Goal: Task Accomplishment & Management: Use online tool/utility

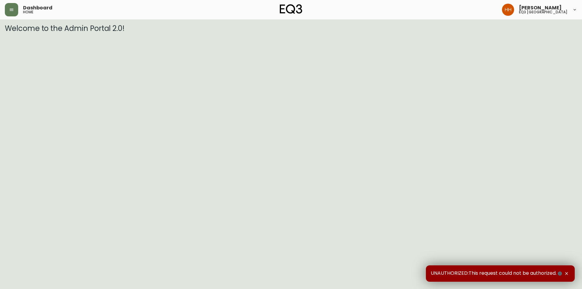
click at [6, 19] on main "Welcome to the Admin Portal 2.0!" at bounding box center [291, 25] width 582 height 13
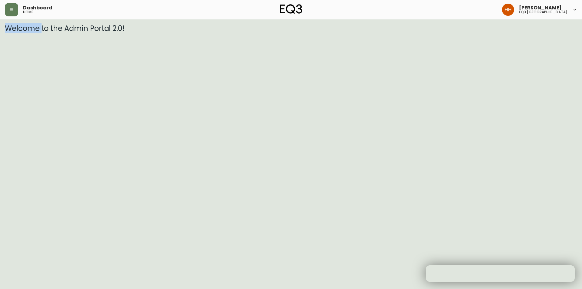
click at [6, 19] on main "Welcome to the Admin Portal 2.0!" at bounding box center [291, 25] width 582 height 13
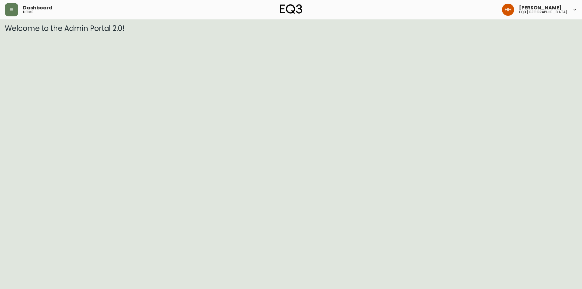
click at [7, 17] on div "Dashboard home [PERSON_NAME] eq3 [GEOGRAPHIC_DATA]" at bounding box center [291, 9] width 573 height 19
click at [10, 18] on div "Dashboard home [PERSON_NAME] eq3 [GEOGRAPHIC_DATA]" at bounding box center [291, 9] width 573 height 19
click at [14, 13] on button "button" at bounding box center [11, 9] width 13 height 13
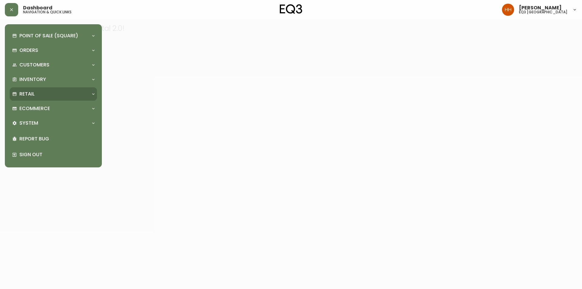
click at [36, 94] on div "Retail" at bounding box center [50, 94] width 76 height 7
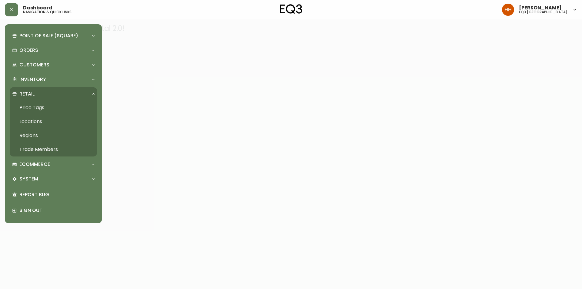
click at [40, 113] on link "Price Tags" at bounding box center [53, 108] width 87 height 14
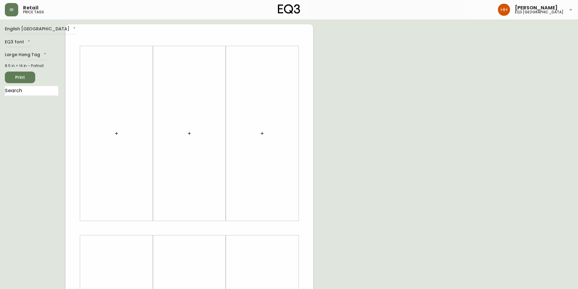
click at [31, 62] on div "English [GEOGRAPHIC_DATA] en_CA EQ3 font EQ3 Large Hang Tag large 8.5 in × 14 i…" at bounding box center [35, 228] width 61 height 408
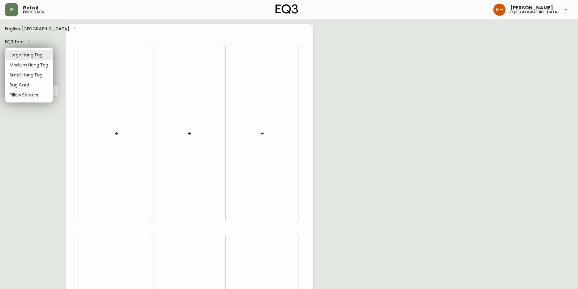
click at [32, 53] on body "Retail price tags [PERSON_NAME] eq3 [GEOGRAPHIC_DATA] English [GEOGRAPHIC_DATA]…" at bounding box center [289, 216] width 578 height 432
click at [25, 67] on li "Medium Hang Tag" at bounding box center [29, 65] width 48 height 10
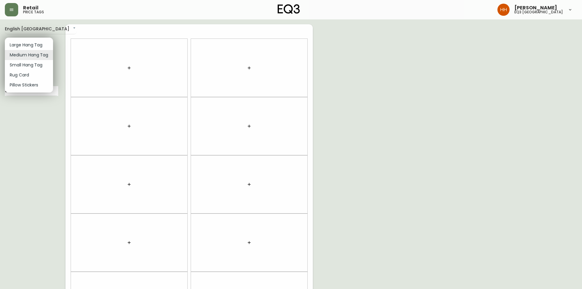
drag, startPoint x: 29, startPoint y: 53, endPoint x: 29, endPoint y: 57, distance: 3.3
click at [29, 57] on body "Retail price tags [PERSON_NAME] eq3 [GEOGRAPHIC_DATA] English [GEOGRAPHIC_DATA]…" at bounding box center [291, 172] width 582 height 345
click at [28, 61] on li "Small Hang Tag" at bounding box center [29, 65] width 48 height 10
type input "small"
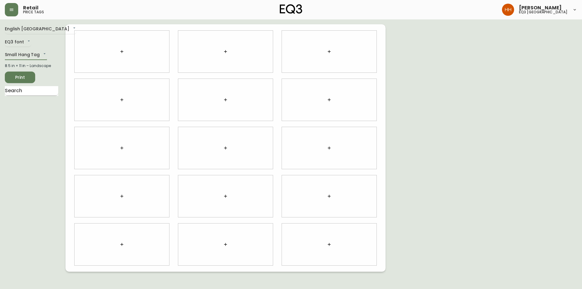
drag, startPoint x: 33, startPoint y: 88, endPoint x: 30, endPoint y: 85, distance: 5.1
click at [33, 88] on input "text" at bounding box center [31, 91] width 53 height 10
type input "WINST"
drag, startPoint x: 35, startPoint y: 107, endPoint x: 145, endPoint y: 34, distance: 131.8
drag, startPoint x: 29, startPoint y: 104, endPoint x: 99, endPoint y: 52, distance: 86.7
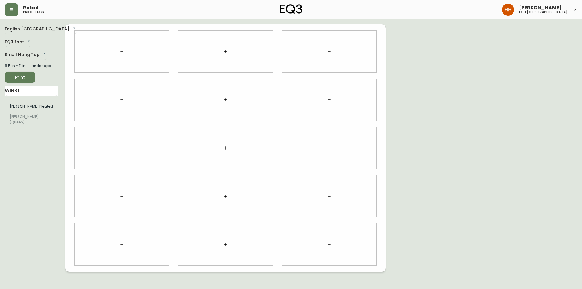
drag, startPoint x: 38, startPoint y: 106, endPoint x: 107, endPoint y: 61, distance: 82.0
drag, startPoint x: 11, startPoint y: 108, endPoint x: 112, endPoint y: 56, distance: 113.4
drag, startPoint x: 28, startPoint y: 106, endPoint x: 31, endPoint y: 115, distance: 9.9
click at [24, 106] on li "[PERSON_NAME] Pleated" at bounding box center [31, 106] width 53 height 10
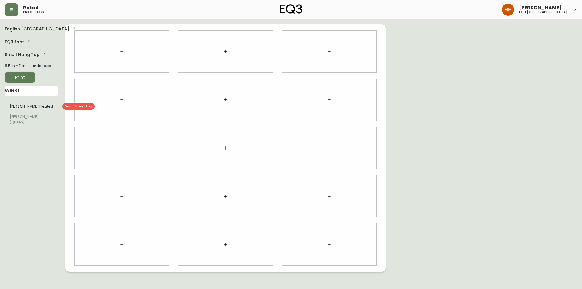
click at [24, 106] on li "[PERSON_NAME] Pleated" at bounding box center [31, 106] width 53 height 10
click at [34, 52] on body "Retail price tags [PERSON_NAME] eq3 [GEOGRAPHIC_DATA] English [GEOGRAPHIC_DATA]…" at bounding box center [291, 136] width 582 height 272
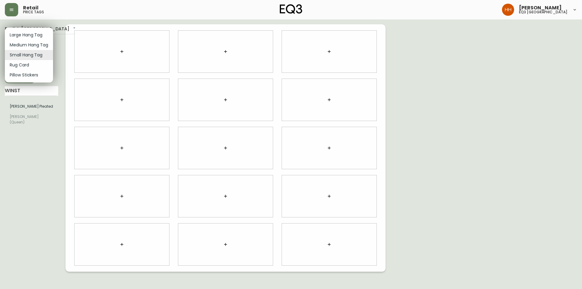
click at [28, 64] on li "Rug Card" at bounding box center [29, 65] width 48 height 10
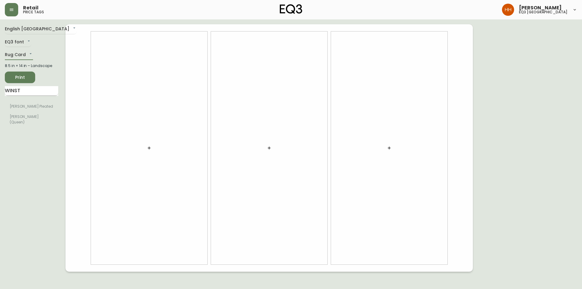
click at [24, 89] on input "WINST" at bounding box center [31, 91] width 53 height 10
click at [19, 51] on body "Retail price tags [PERSON_NAME] eq3 [GEOGRAPHIC_DATA] English [GEOGRAPHIC_DATA]…" at bounding box center [291, 136] width 582 height 272
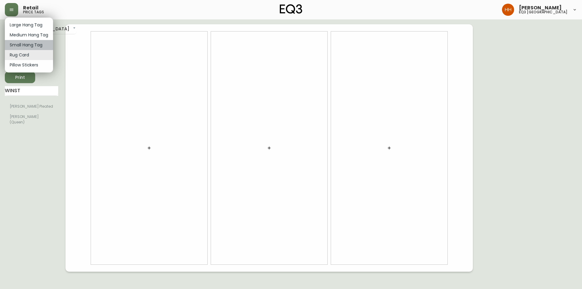
click at [18, 46] on li "Small Hang Tag" at bounding box center [29, 45] width 48 height 10
type input "small"
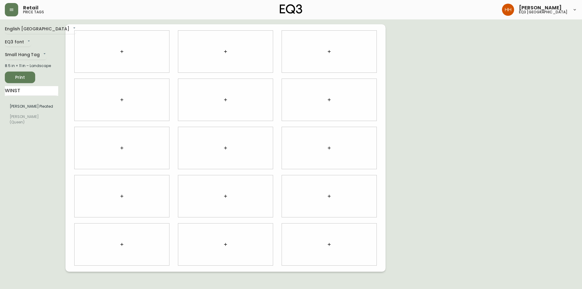
drag, startPoint x: 21, startPoint y: 102, endPoint x: 118, endPoint y: 51, distance: 109.2
click at [118, 51] on button "button" at bounding box center [122, 52] width 12 height 12
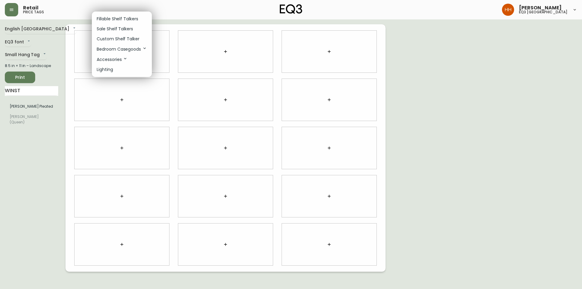
click at [112, 59] on p "Accessories" at bounding box center [112, 59] width 31 height 7
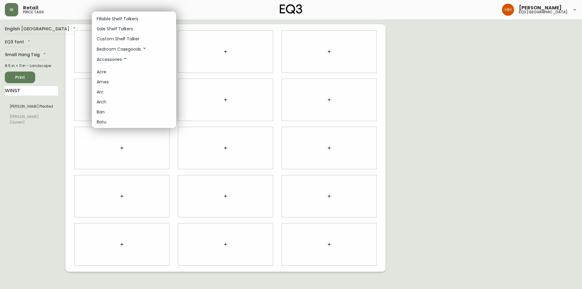
click at [112, 59] on p "Accessories" at bounding box center [112, 59] width 31 height 7
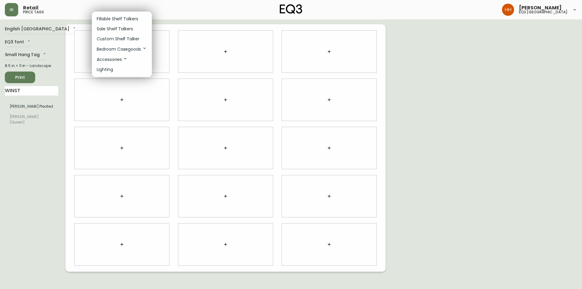
click at [112, 68] on p "Lighting" at bounding box center [105, 69] width 16 height 6
click at [110, 67] on p "Lighting" at bounding box center [105, 69] width 16 height 6
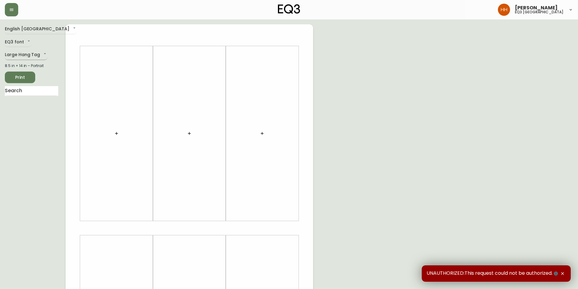
click at [22, 52] on body "Hayley Henderson eq3 calgary English Canada en_CA EQ3 font EQ3 Large Hang Tag l…" at bounding box center [289, 216] width 578 height 432
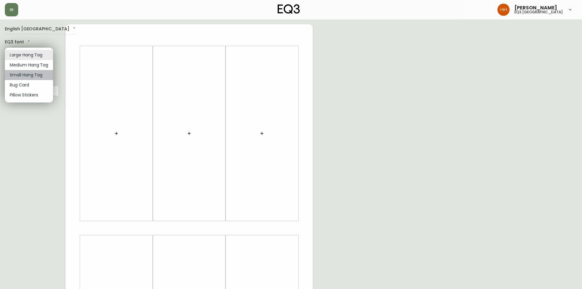
click at [14, 75] on li "Small Hang Tag" at bounding box center [29, 75] width 48 height 10
type input "small"
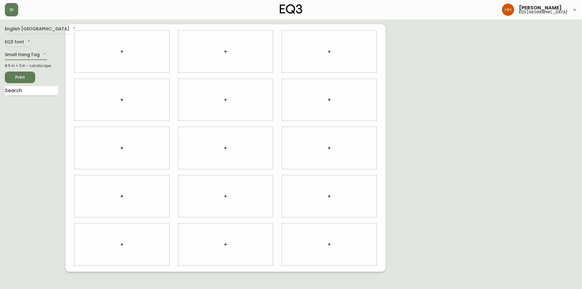
click at [20, 89] on input "text" at bounding box center [31, 91] width 53 height 10
type input "WINS"
drag, startPoint x: 34, startPoint y: 111, endPoint x: 75, endPoint y: 87, distance: 46.9
drag, startPoint x: 22, startPoint y: 106, endPoint x: 125, endPoint y: 54, distance: 114.9
click at [123, 53] on icon "button" at bounding box center [122, 51] width 5 height 5
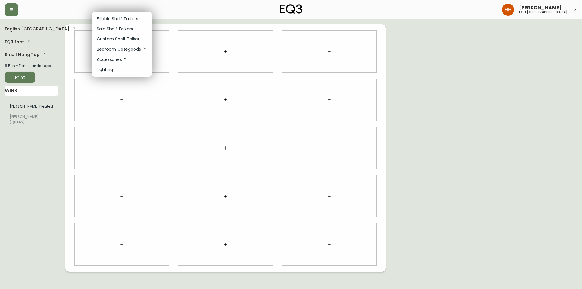
click at [120, 17] on p "Fillable Shelf Talkers" at bounding box center [118, 19] width 42 height 6
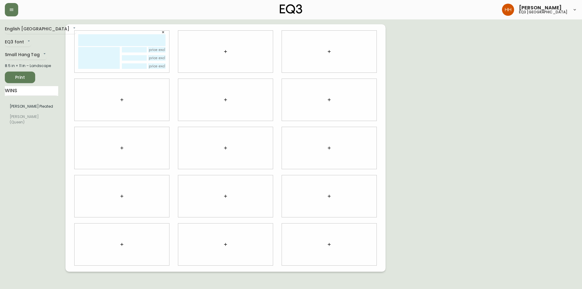
click at [112, 44] on input "text" at bounding box center [121, 40] width 87 height 12
type input "WINSTON"
drag, startPoint x: 113, startPoint y: 45, endPoint x: 113, endPoint y: 51, distance: 6.1
click at [113, 45] on input "WINSTON" at bounding box center [121, 40] width 87 height 12
click at [111, 53] on textarea at bounding box center [99, 58] width 42 height 22
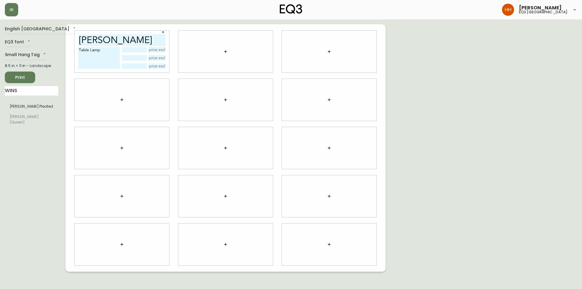
type textarea "Table Lamp"
click at [137, 49] on input "text" at bounding box center [134, 49] width 25 height 5
type input "jute"
type input "$249.99"
drag, startPoint x: 18, startPoint y: 92, endPoint x: 0, endPoint y: 95, distance: 18.2
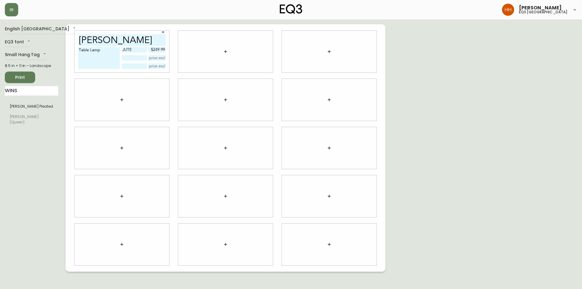
click at [0, 95] on main "English Canada en_CA EQ3 font EQ3 Small Hang Tag small 8.5 in × 11 in – Landsca…" at bounding box center [291, 145] width 582 height 252
type input "ferr"
drag, startPoint x: 28, startPoint y: 108, endPoint x: 231, endPoint y: 54, distance: 210.2
click at [230, 53] on button "button" at bounding box center [226, 52] width 12 height 12
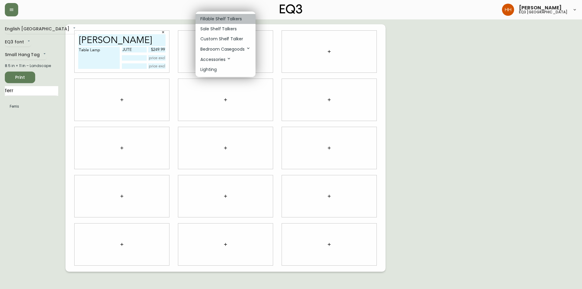
click at [211, 20] on p "Fillable Shelf Talkers" at bounding box center [222, 19] width 42 height 6
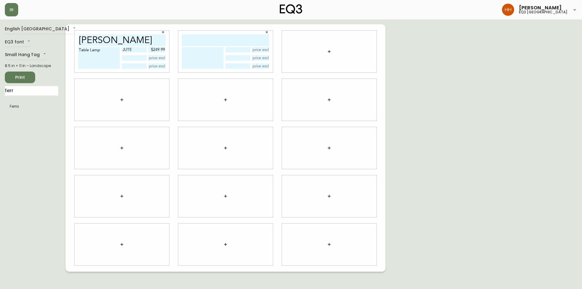
click at [211, 40] on input "text" at bounding box center [225, 40] width 87 height 12
type input "ferris"
click at [207, 62] on textarea at bounding box center [203, 58] width 42 height 22
click at [189, 66] on textarea at bounding box center [203, 58] width 42 height 22
type textarea "Table Lamp"
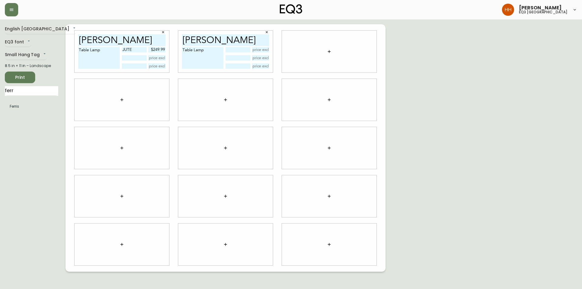
click at [226, 49] on div "Table Lamp" at bounding box center [225, 58] width 87 height 22
click at [249, 49] on input "text" at bounding box center [238, 49] width 25 height 5
type input "Cream"
type input "$249.99"
drag, startPoint x: 29, startPoint y: 94, endPoint x: 0, endPoint y: 93, distance: 28.5
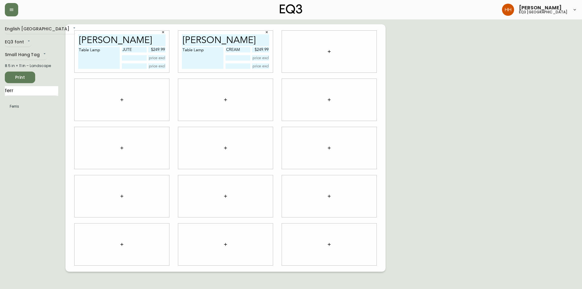
click at [0, 93] on main "English Canada en_CA EQ3 font EQ3 Small Hang Tag small 8.5 in × 11 in – Landsca…" at bounding box center [291, 145] width 582 height 252
type input "toad"
drag, startPoint x: 15, startPoint y: 109, endPoint x: 335, endPoint y: 59, distance: 323.8
click at [330, 52] on icon "button" at bounding box center [329, 51] width 5 height 5
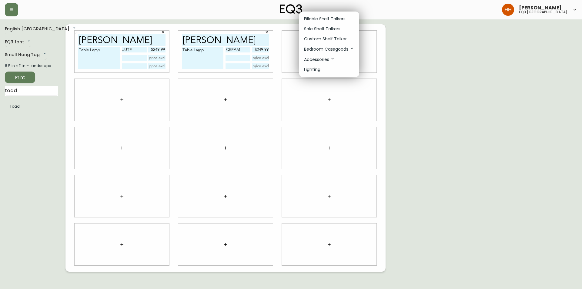
click at [319, 20] on p "Fillable Shelf Talkers" at bounding box center [325, 19] width 42 height 6
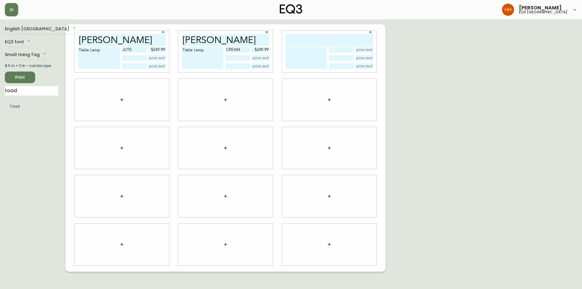
click at [313, 34] on div at bounding box center [329, 52] width 95 height 42
click at [311, 35] on input "text" at bounding box center [329, 40] width 87 height 12
type input "Toad"
type textarea "t"
type textarea "Table Lamp"
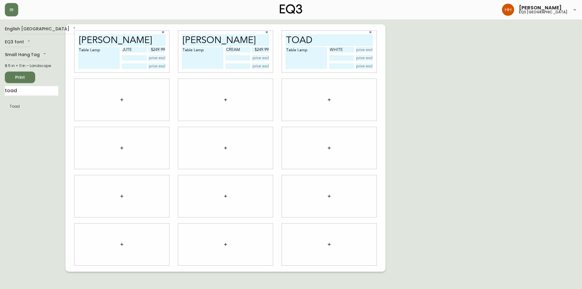
type input "White"
click at [360, 47] on div "Toad Table Lamp White" at bounding box center [329, 52] width 95 height 42
click at [360, 49] on input "text" at bounding box center [365, 49] width 18 height 5
type input "$199.99"
drag, startPoint x: 199, startPoint y: 53, endPoint x: 102, endPoint y: 53, distance: 97.4
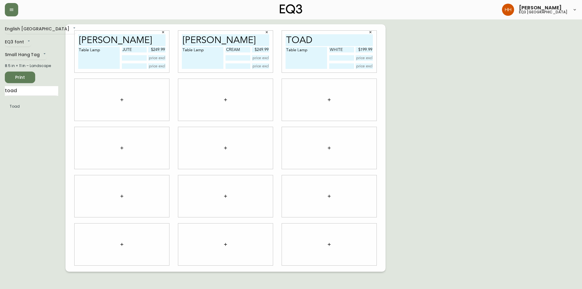
click at [118, 54] on div "WINSTON Table Lamp jute $249.99 ferris Table Lamp Cream $249.99 Toad Table Lamp…" at bounding box center [226, 148] width 320 height 248
drag, startPoint x: 309, startPoint y: 51, endPoint x: 278, endPoint y: 52, distance: 31.3
click at [278, 52] on div "Toad TABLE LAMP White $199.99" at bounding box center [330, 52] width 104 height 48
type textarea "TABLE LAMP"
drag, startPoint x: 209, startPoint y: 49, endPoint x: 140, endPoint y: 55, distance: 70.0
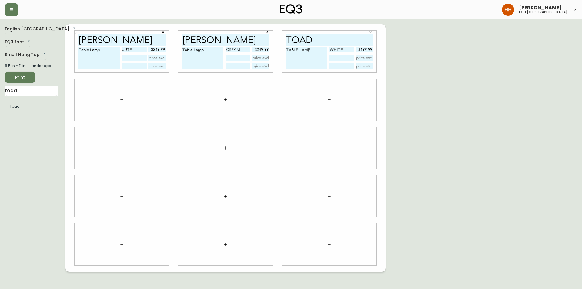
click at [140, 55] on div "WINSTON Table Lamp jute $249.99 ferris Table Lamp Cream $249.99 Toad TABLE LAMP…" at bounding box center [226, 148] width 320 height 248
paste textarea "ABLE LAMP"
type textarea "TABLE LAMP"
drag, startPoint x: 108, startPoint y: 53, endPoint x: 36, endPoint y: 52, distance: 72.2
click at [36, 52] on div "English Canada en_CA EQ3 font EQ3 Small Hang Tag small 8.5 in × 11 in – Landsca…" at bounding box center [291, 148] width 573 height 248
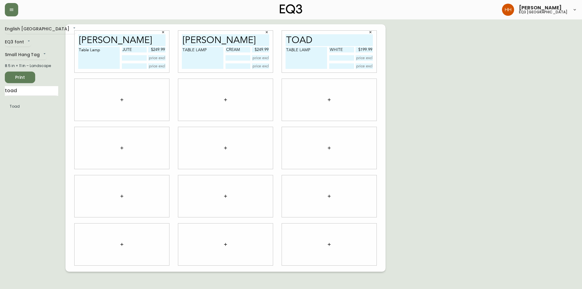
paste textarea "ABLE LAMP"
type textarea "TABLE LAMP"
drag, startPoint x: 27, startPoint y: 87, endPoint x: 0, endPoint y: 87, distance: 27.0
click at [0, 87] on main "English Canada en_CA EQ3 font EQ3 Small Hang Tag small 8.5 in × 11 in – Landsca…" at bounding box center [291, 145] width 582 height 252
type input "NORM"
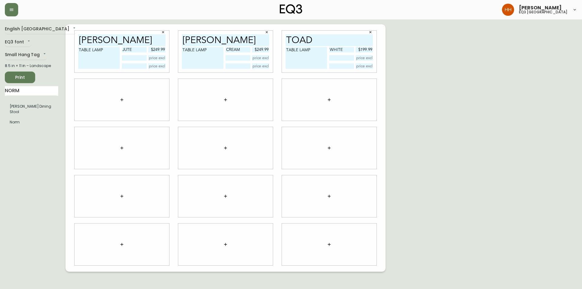
drag, startPoint x: 15, startPoint y: 119, endPoint x: 118, endPoint y: 106, distance: 104.3
click at [120, 102] on icon "button" at bounding box center [122, 99] width 5 height 5
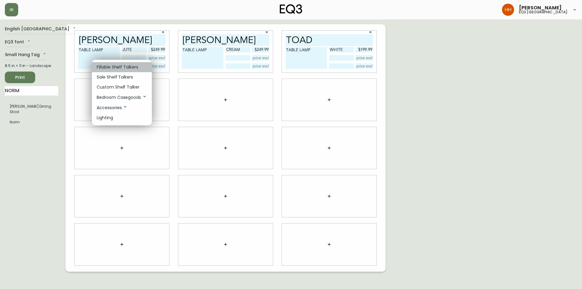
click at [116, 67] on p "Fillable Shelf Talkers" at bounding box center [118, 67] width 42 height 6
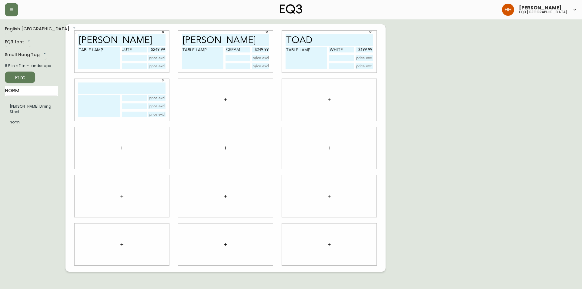
drag, startPoint x: 114, startPoint y: 76, endPoint x: 112, endPoint y: 89, distance: 12.6
click at [112, 89] on input "text" at bounding box center [121, 89] width 87 height 12
type input "NORM"
drag, startPoint x: 28, startPoint y: 106, endPoint x: 241, endPoint y: 113, distance: 213.6
click at [109, 114] on textarea at bounding box center [99, 106] width 42 height 22
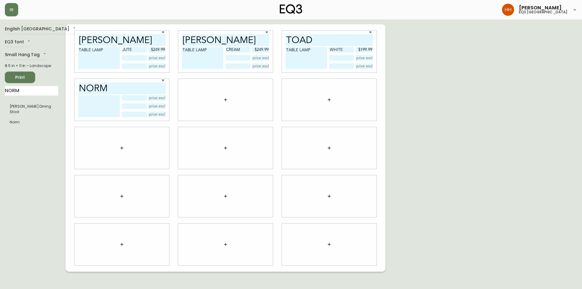
click at [105, 106] on textarea at bounding box center [99, 106] width 42 height 22
type textarea "FLOOR LAMP"
click at [137, 98] on input "text" at bounding box center [134, 97] width 25 height 5
type input "ALUMINUM"
type input "$249.99"
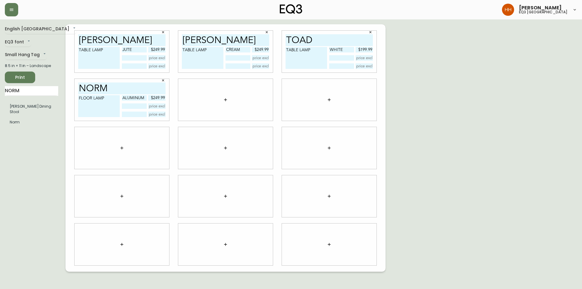
click at [422, 169] on div "English Canada en_CA EQ3 font EQ3 Small Hang Tag small 8.5 in × 11 in – Landsca…" at bounding box center [291, 148] width 573 height 248
click at [6, 79] on button "Print" at bounding box center [20, 78] width 30 height 12
